Goal: Book appointment/travel/reservation

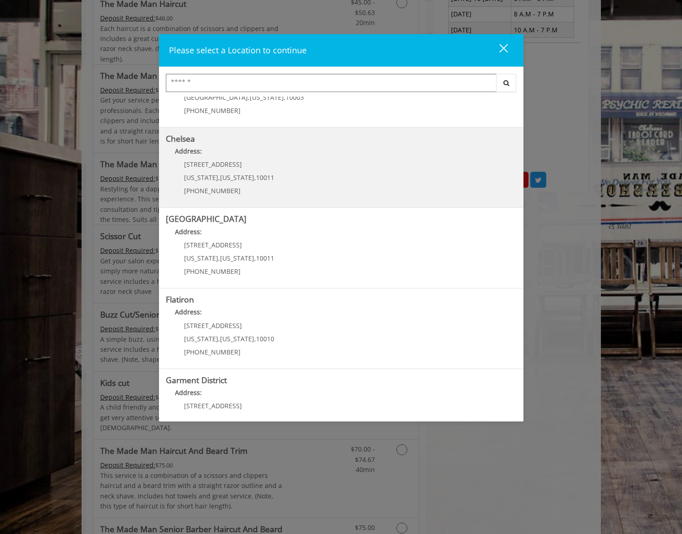
scroll to position [81, 0]
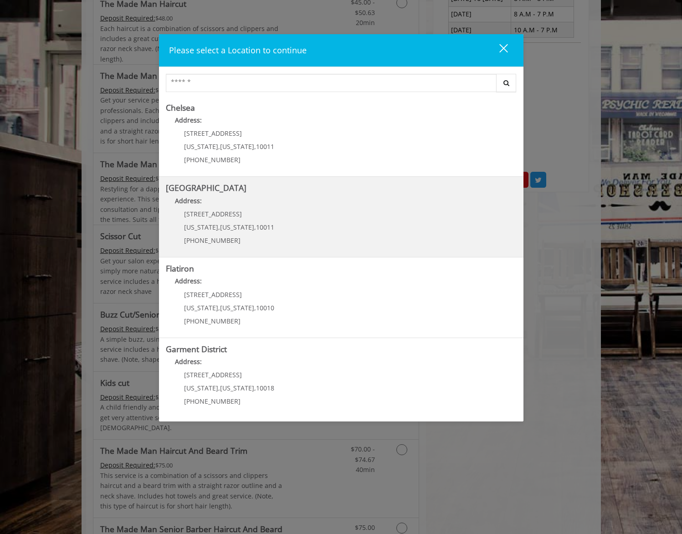
click at [291, 211] on Street "Chelsea 15th Street Address: 267 W 15th St New York , New York , 10011 (646) 85…" at bounding box center [341, 217] width 351 height 67
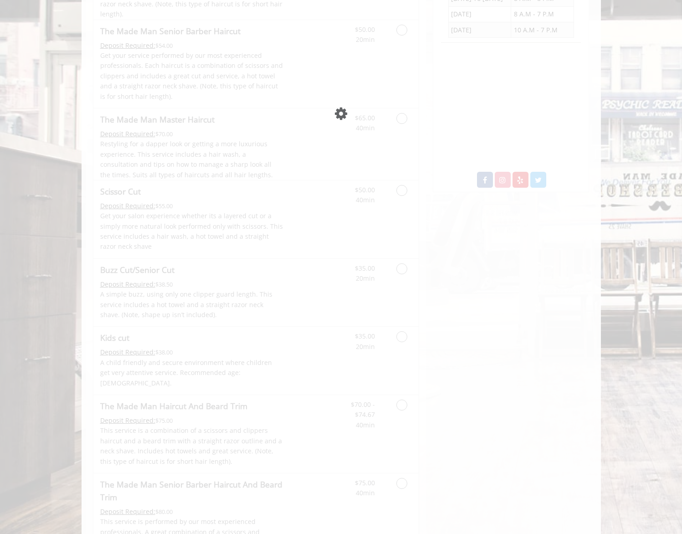
scroll to position [31, 0]
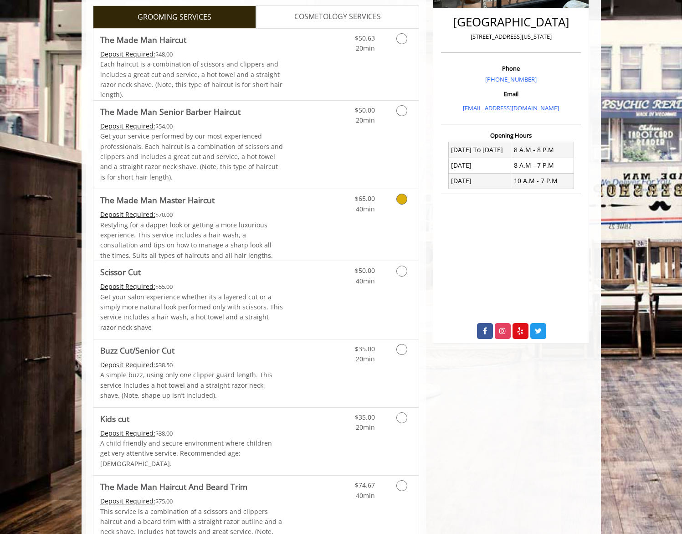
scroll to position [294, 0]
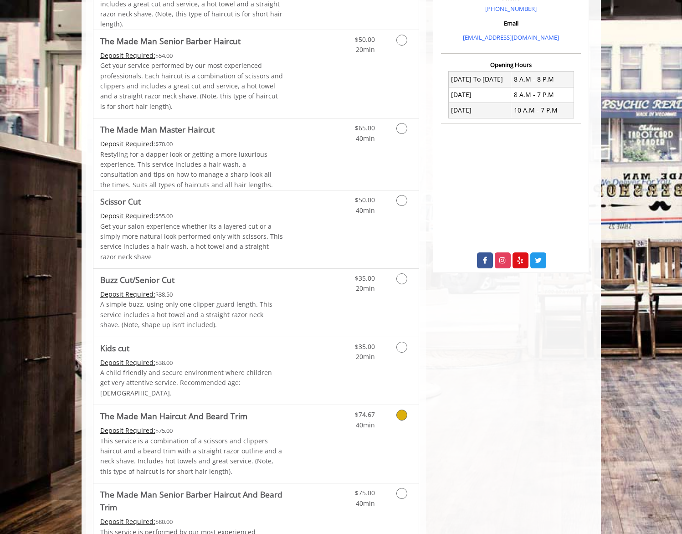
click at [382, 405] on div "Grooming services" at bounding box center [400, 417] width 37 height 25
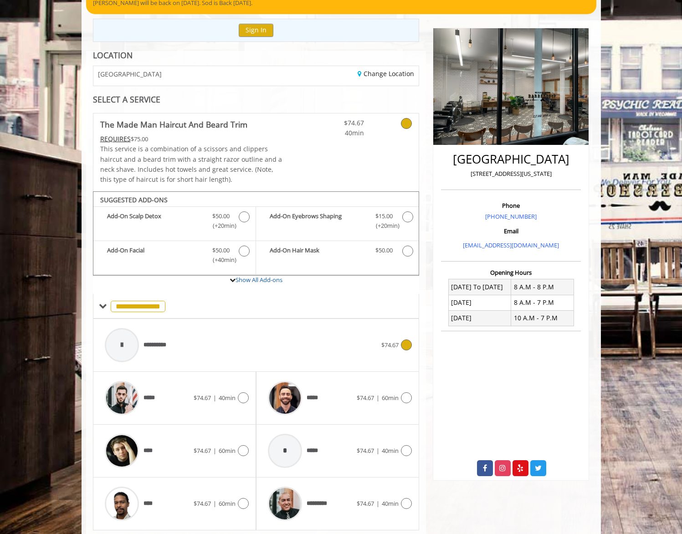
scroll to position [0, 0]
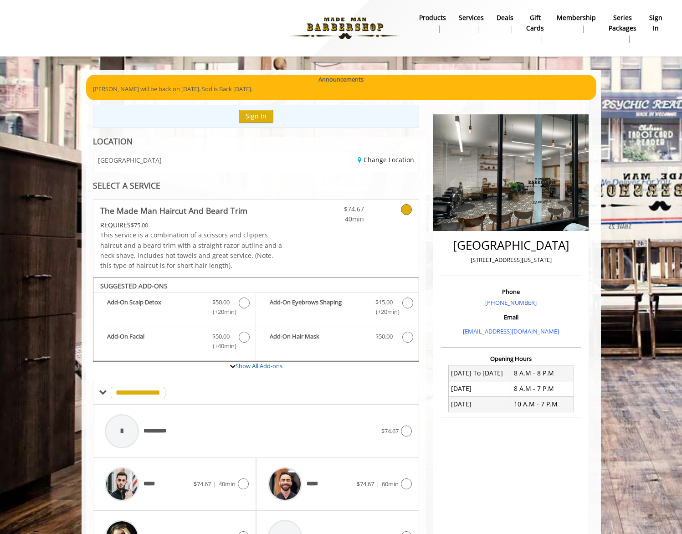
click at [302, 152] on div "Change Location" at bounding box center [341, 162] width 170 height 20
click at [392, 155] on link "Change Location" at bounding box center [386, 159] width 57 height 9
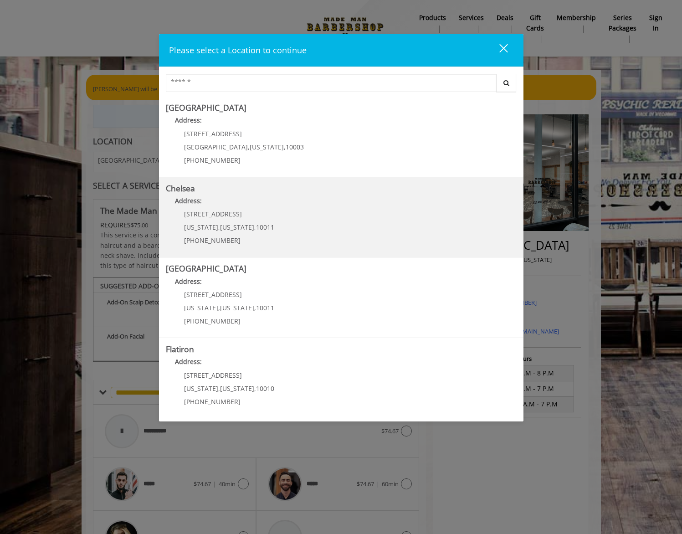
click at [254, 206] on p "Address:" at bounding box center [341, 203] width 351 height 15
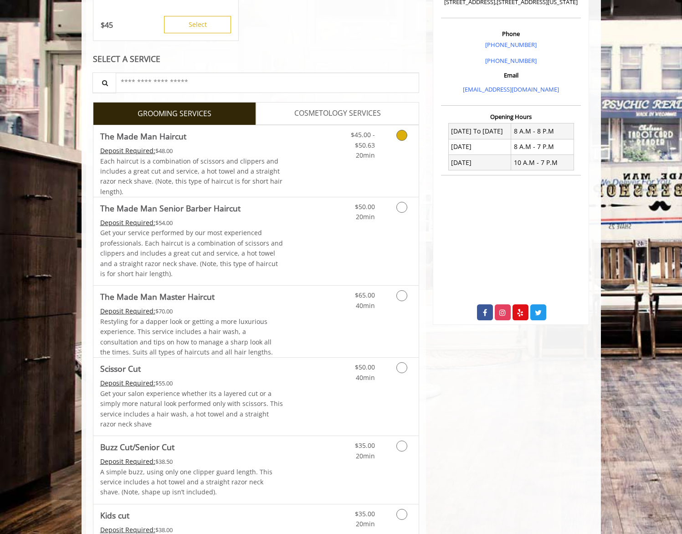
scroll to position [307, 0]
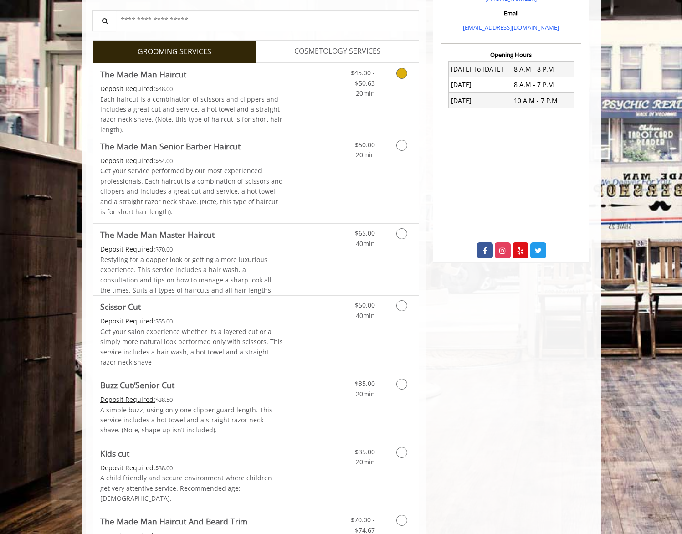
click at [398, 68] on icon "Grooming services" at bounding box center [401, 73] width 11 height 11
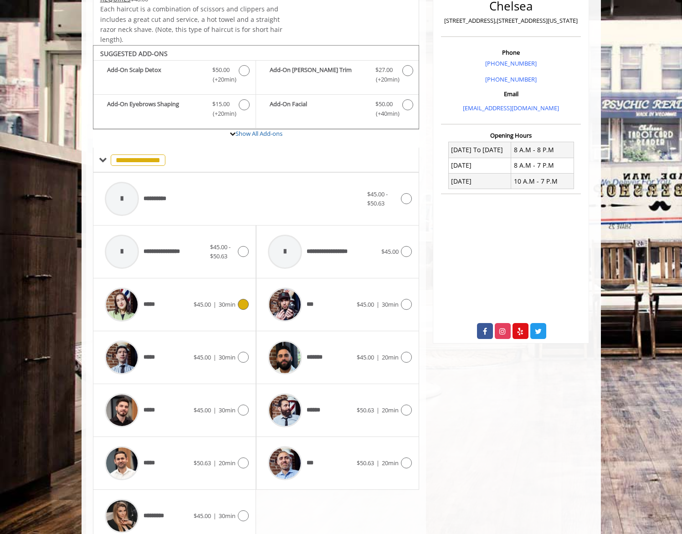
scroll to position [238, 0]
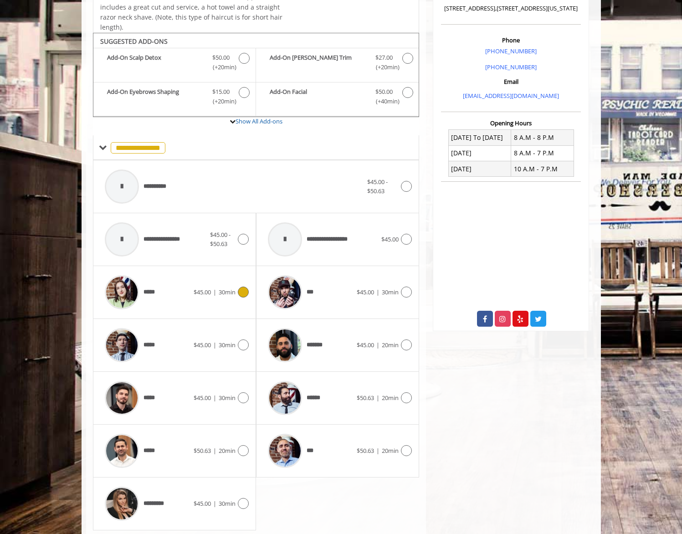
click at [247, 287] on icon at bounding box center [243, 292] width 11 height 11
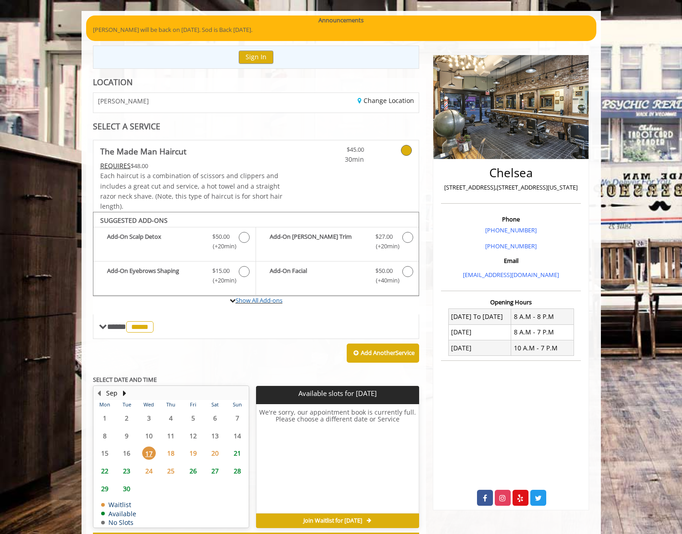
scroll to position [0, 0]
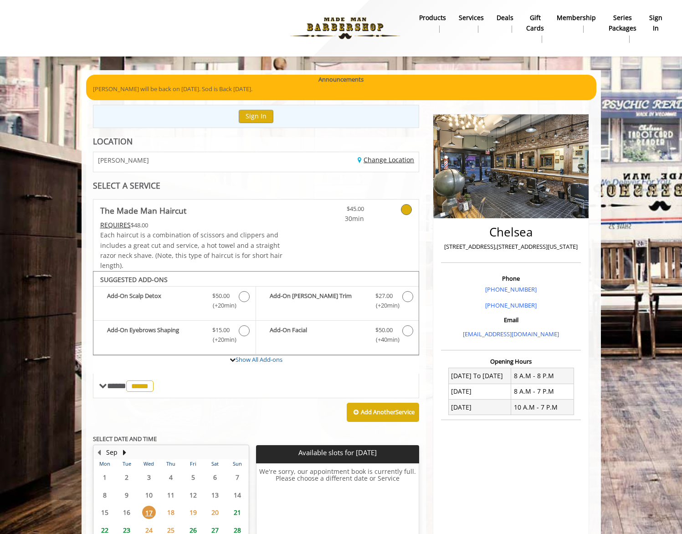
click at [375, 155] on link "Change Location" at bounding box center [386, 159] width 57 height 9
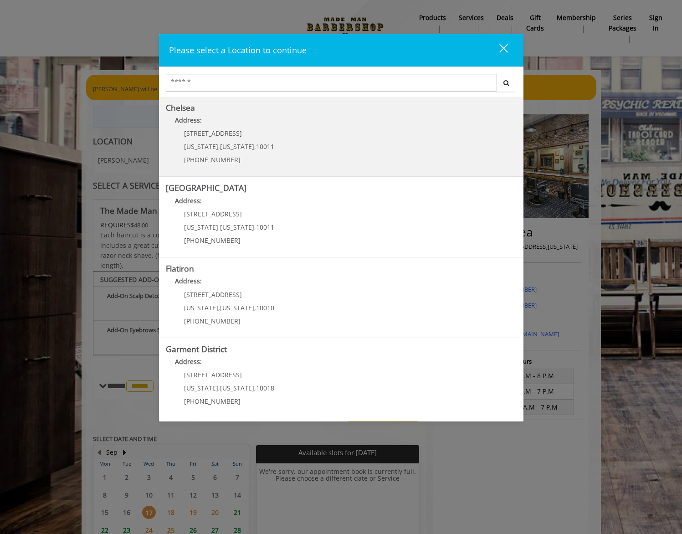
scroll to position [69, 0]
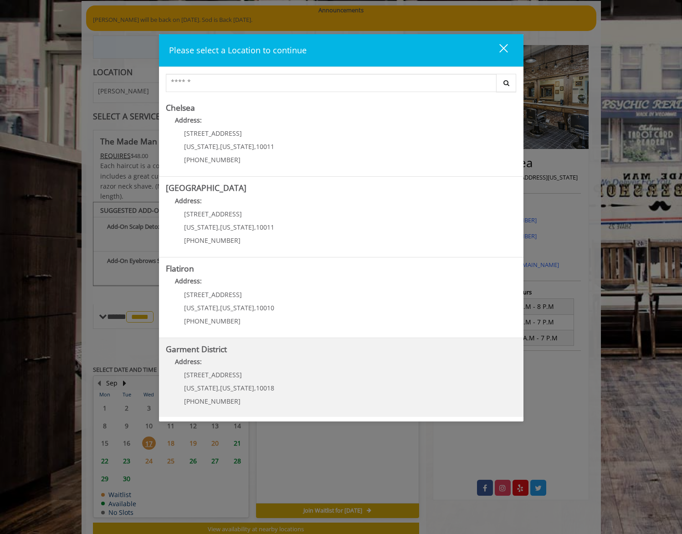
click at [284, 368] on District "Address:" at bounding box center [341, 364] width 351 height 15
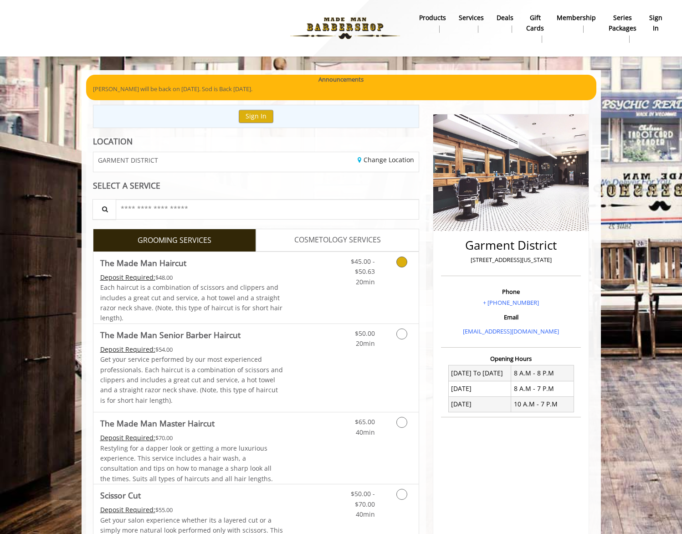
click at [396, 252] on link "Grooming services" at bounding box center [400, 269] width 23 height 35
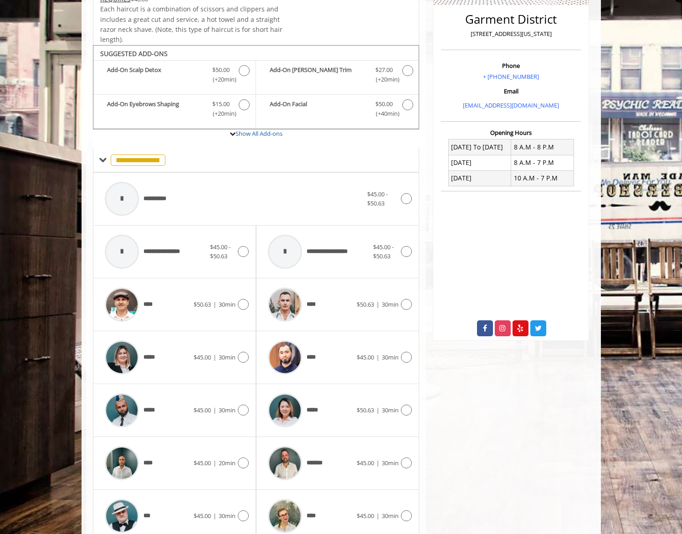
scroll to position [238, 0]
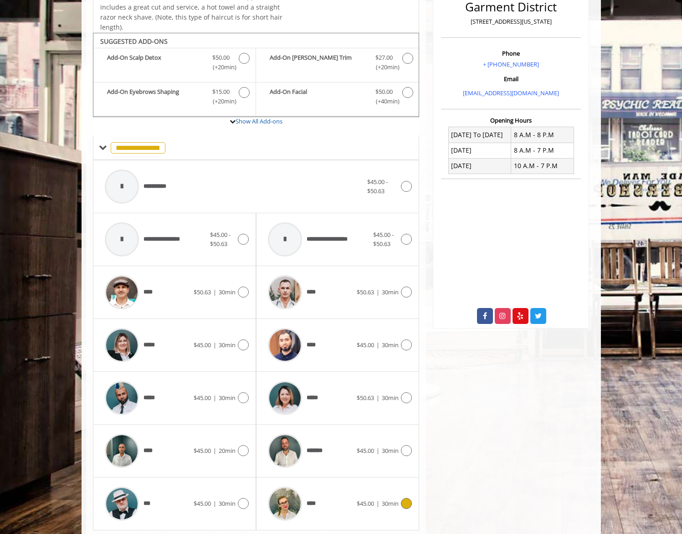
click at [282, 487] on img at bounding box center [285, 504] width 34 height 34
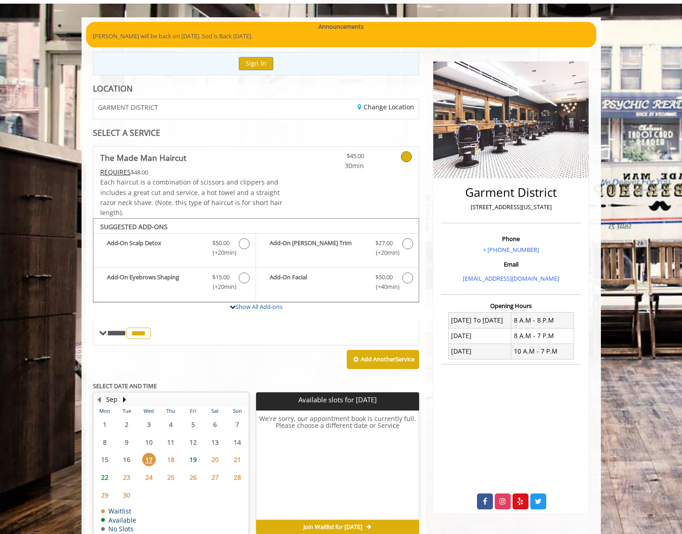
scroll to position [15, 0]
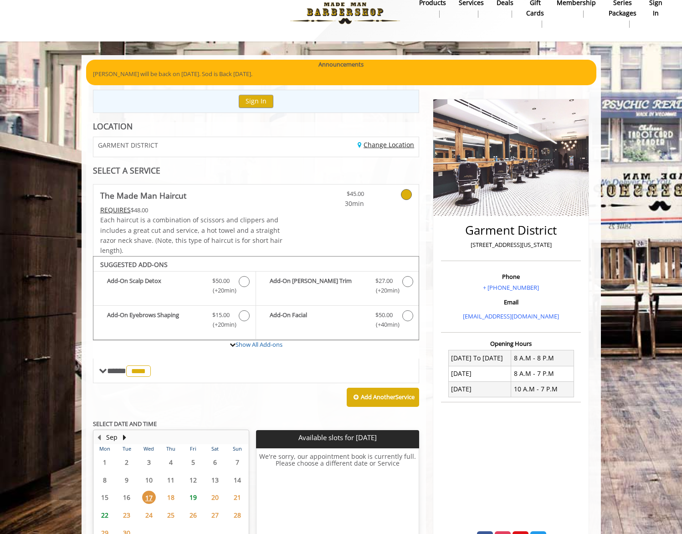
click at [376, 140] on link "Change Location" at bounding box center [386, 144] width 57 height 9
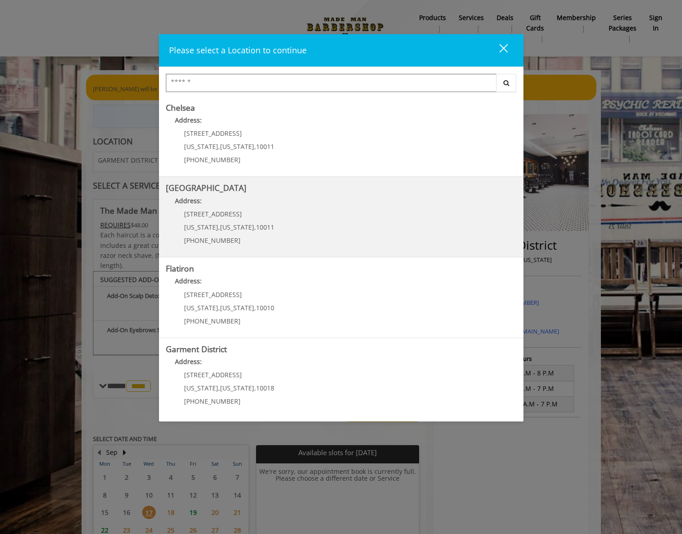
scroll to position [69, 0]
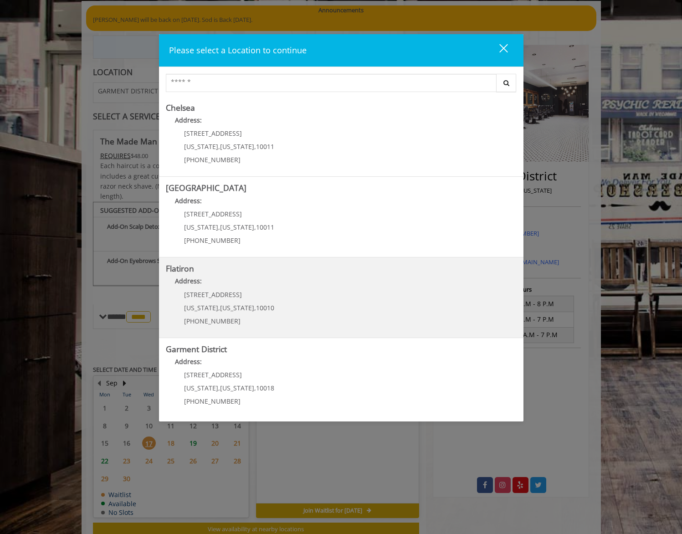
click at [296, 301] on "Flatiron Address: 10 E 23rd St New York , New York , 10010 (917) 475-1765" at bounding box center [341, 297] width 351 height 67
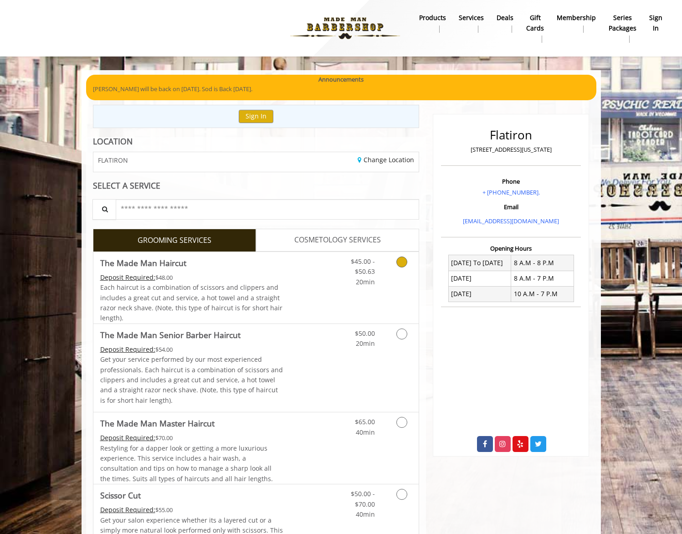
click at [401, 257] on icon "Grooming services" at bounding box center [401, 262] width 11 height 11
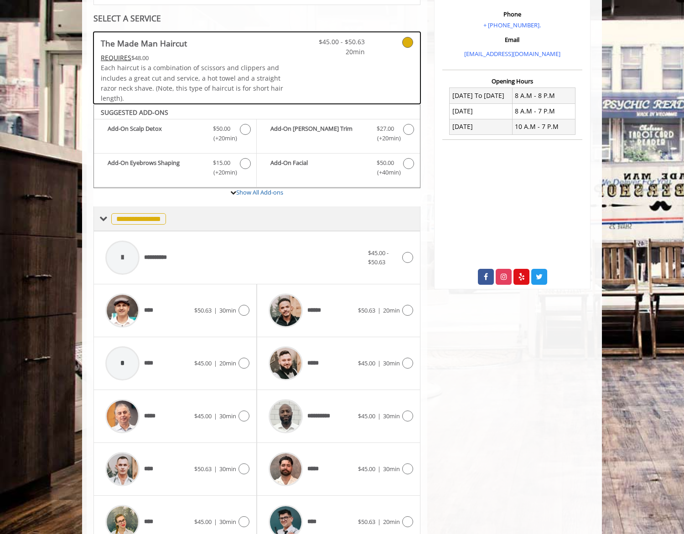
scroll to position [185, 0]
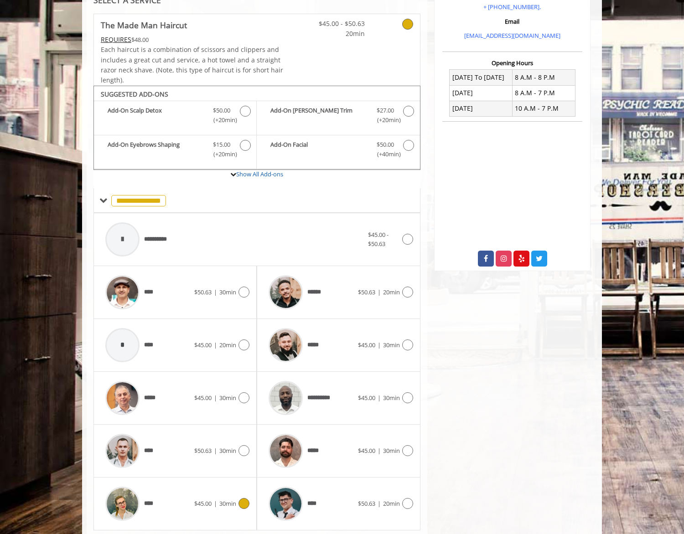
click at [238, 498] on div at bounding box center [242, 503] width 13 height 11
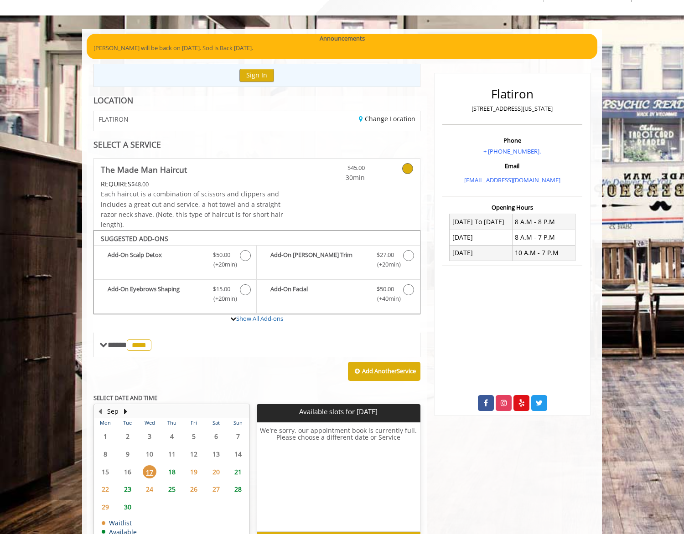
scroll to position [69, 0]
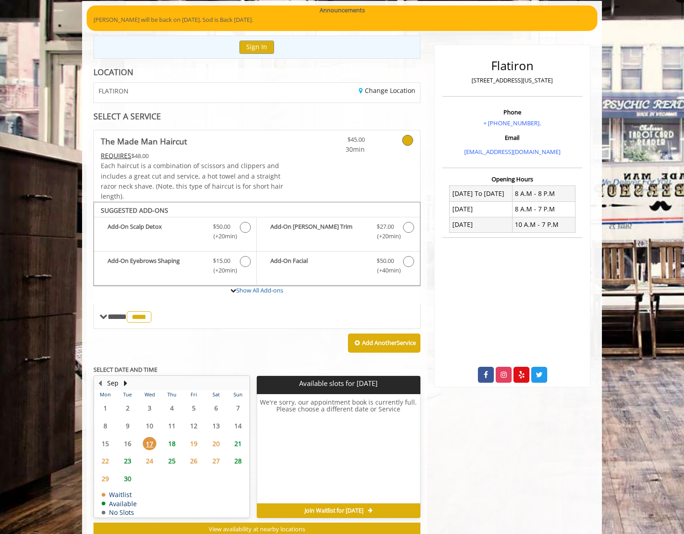
click at [173, 437] on span "18" at bounding box center [172, 443] width 14 height 13
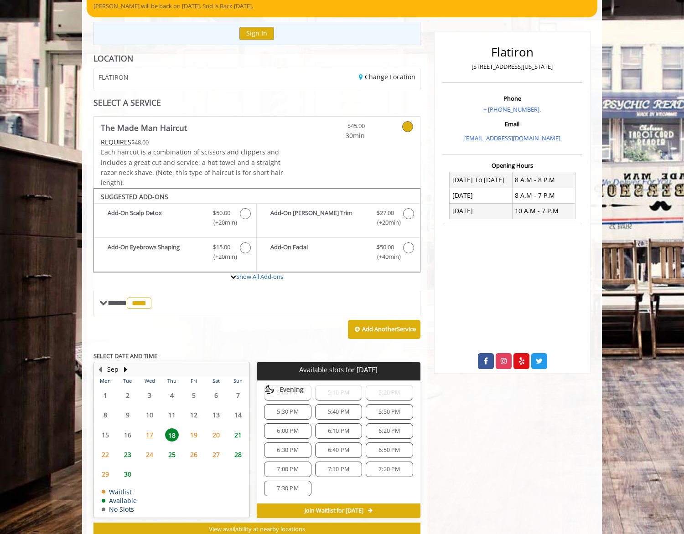
scroll to position [297, 0]
click at [331, 421] on span "5:40 PM" at bounding box center [338, 424] width 21 height 7
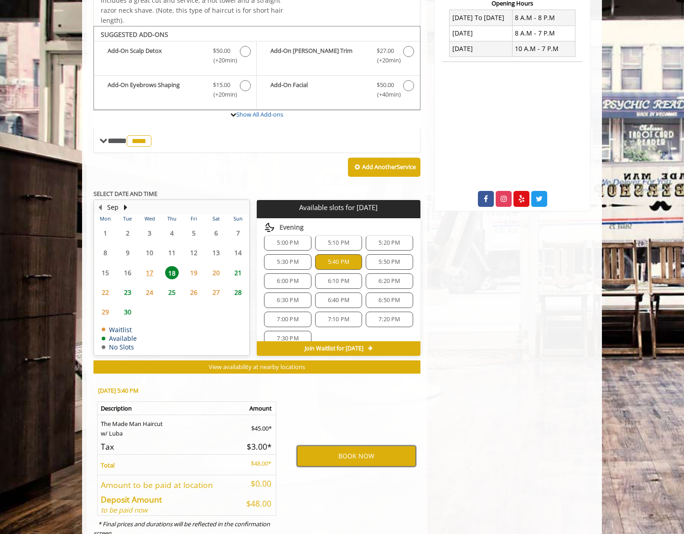
click at [384, 446] on button "BOOK NOW" at bounding box center [356, 456] width 119 height 21
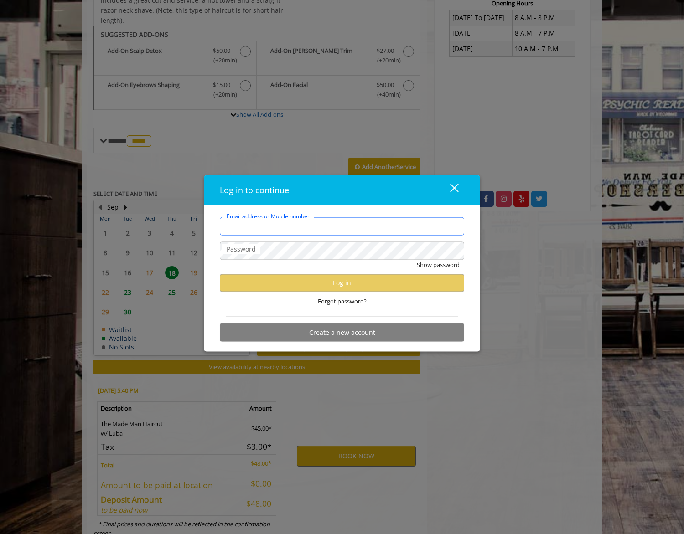
type input "**********"
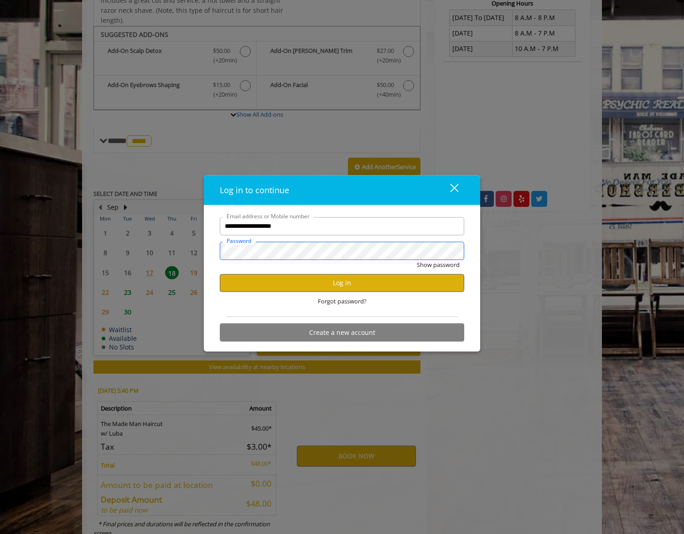
scroll to position [0, 0]
click at [353, 280] on button "Log in" at bounding box center [342, 283] width 244 height 18
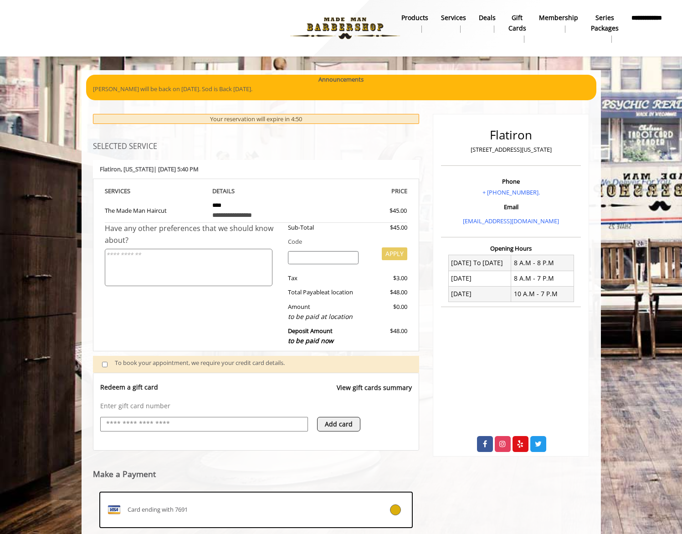
scroll to position [14, 0]
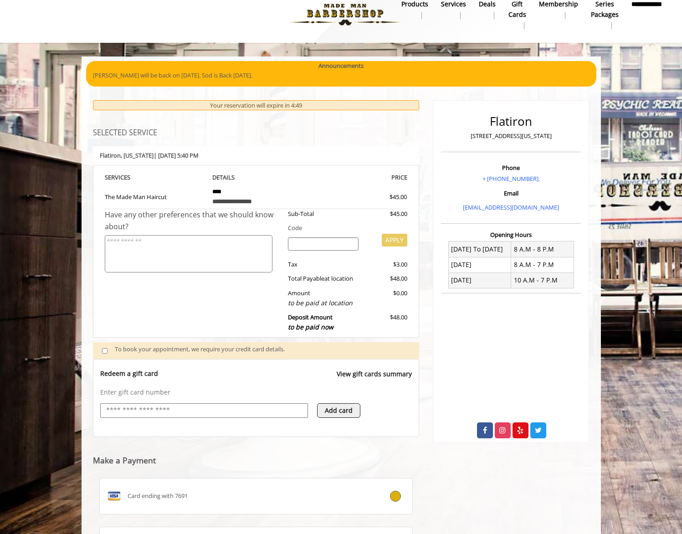
click at [228, 403] on div at bounding box center [204, 410] width 208 height 15
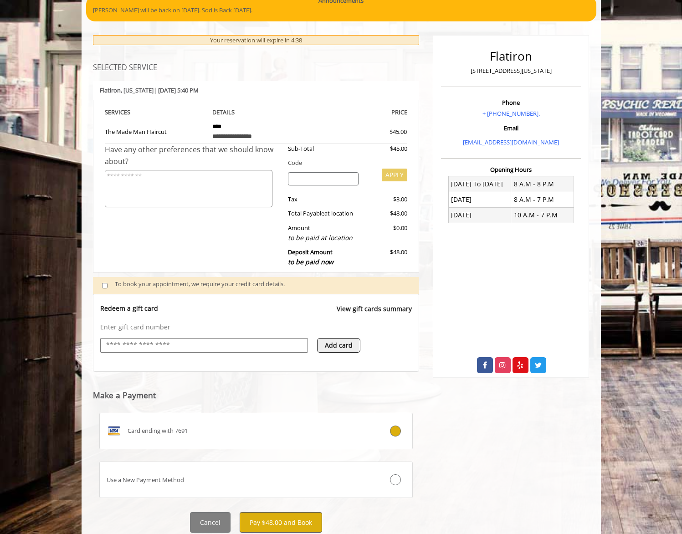
click at [310, 512] on button "Pay $48.00 and Book" at bounding box center [281, 522] width 82 height 21
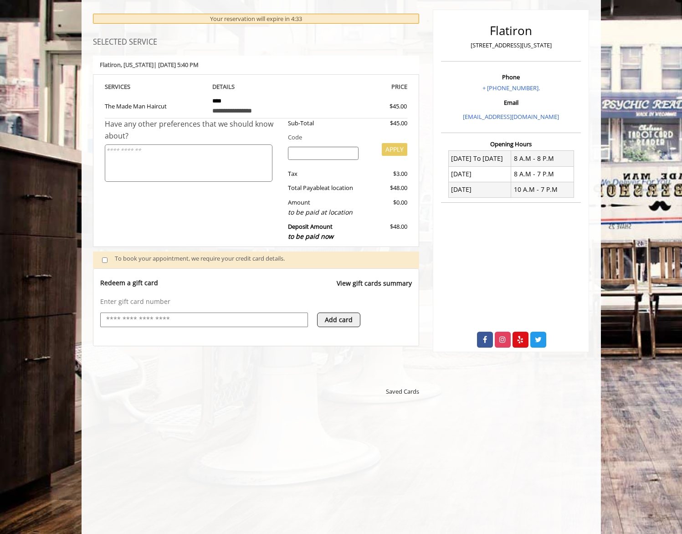
scroll to position [181, 0]
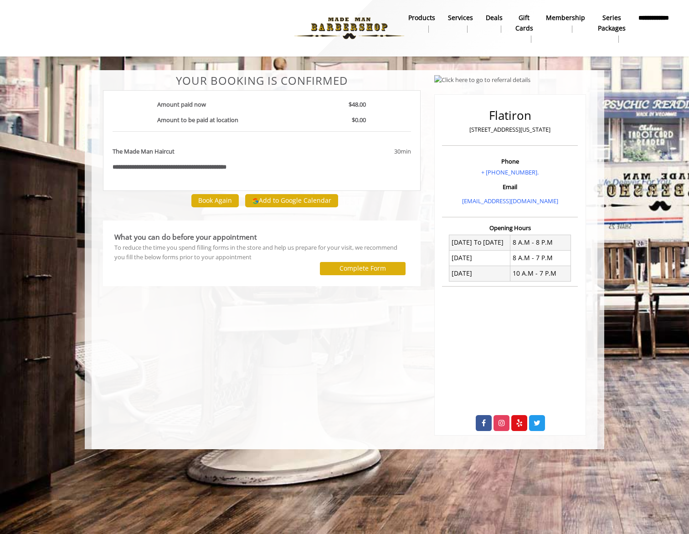
click at [366, 267] on label "Complete Form" at bounding box center [362, 268] width 46 height 7
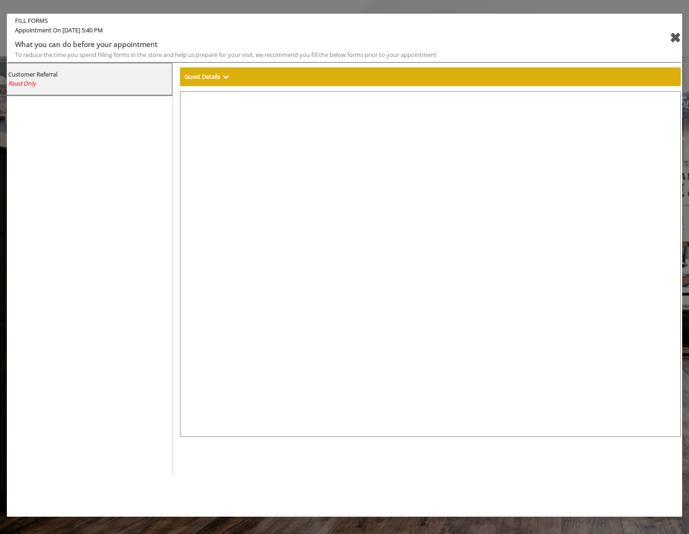
select select "***"
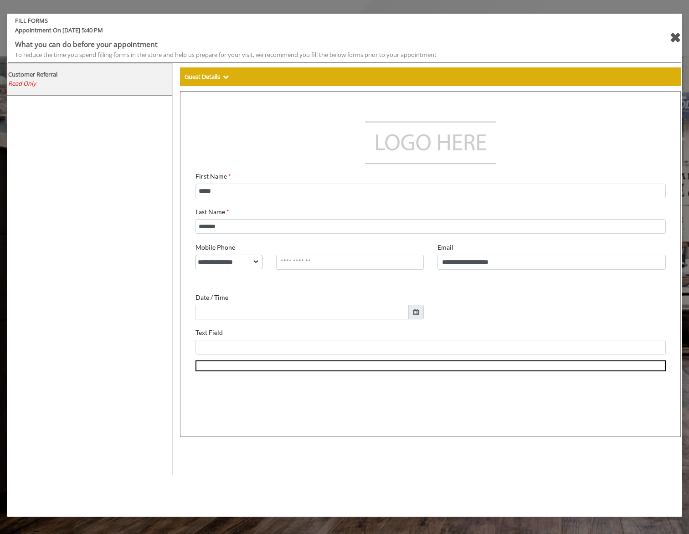
click at [671, 38] on div "✖" at bounding box center [674, 38] width 11 height 22
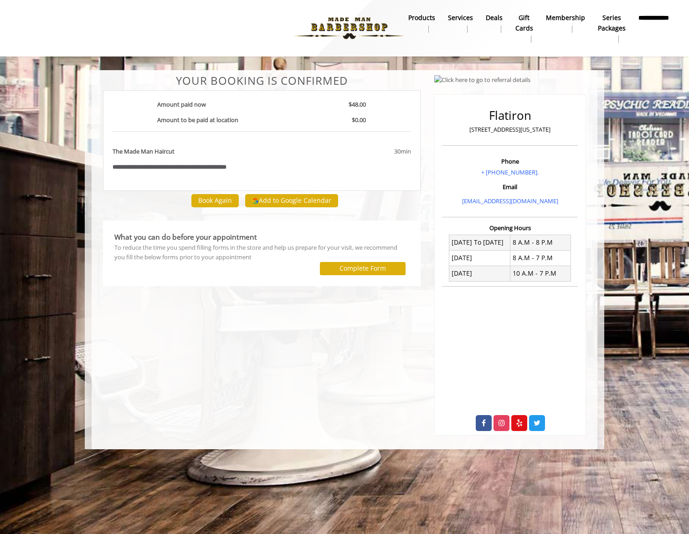
click at [654, 24] on b "**********" at bounding box center [653, 23] width 31 height 20
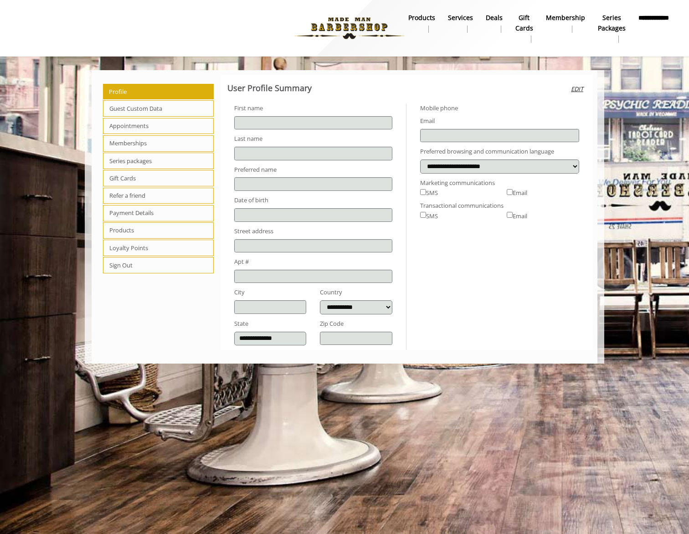
type input "*****"
type input "*******"
select select "***"
type input "**********"
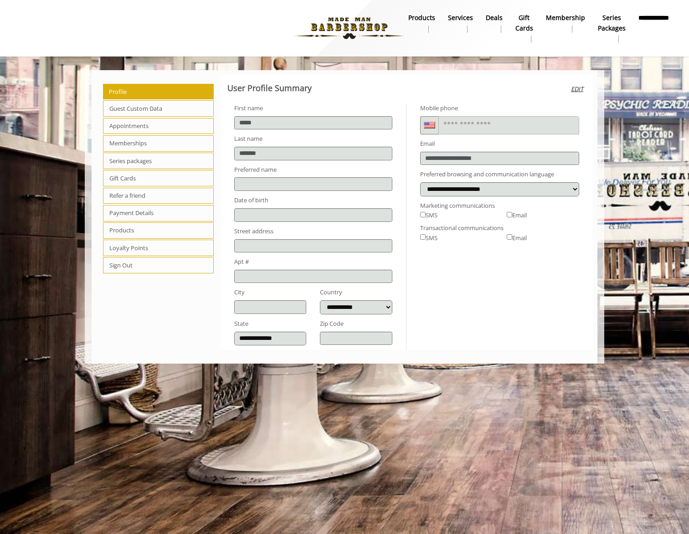
click at [164, 245] on span "Loyalty Points" at bounding box center [158, 248] width 111 height 16
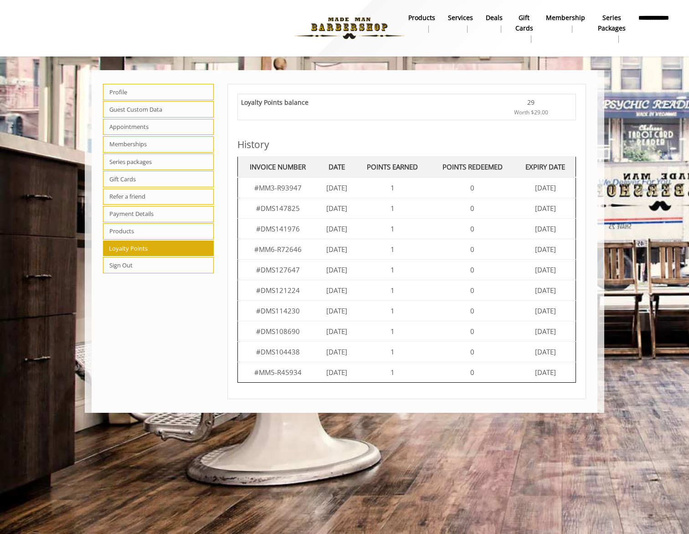
click at [160, 257] on span "Sign Out" at bounding box center [158, 265] width 111 height 16
